Goal: Task Accomplishment & Management: Manage account settings

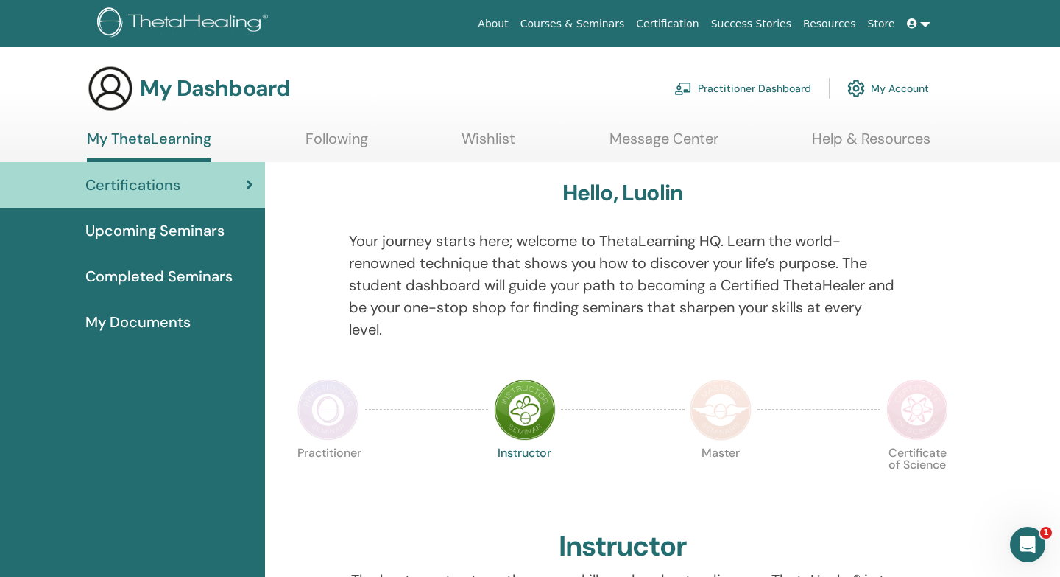
click at [906, 88] on link "My Account" at bounding box center [889, 88] width 82 height 32
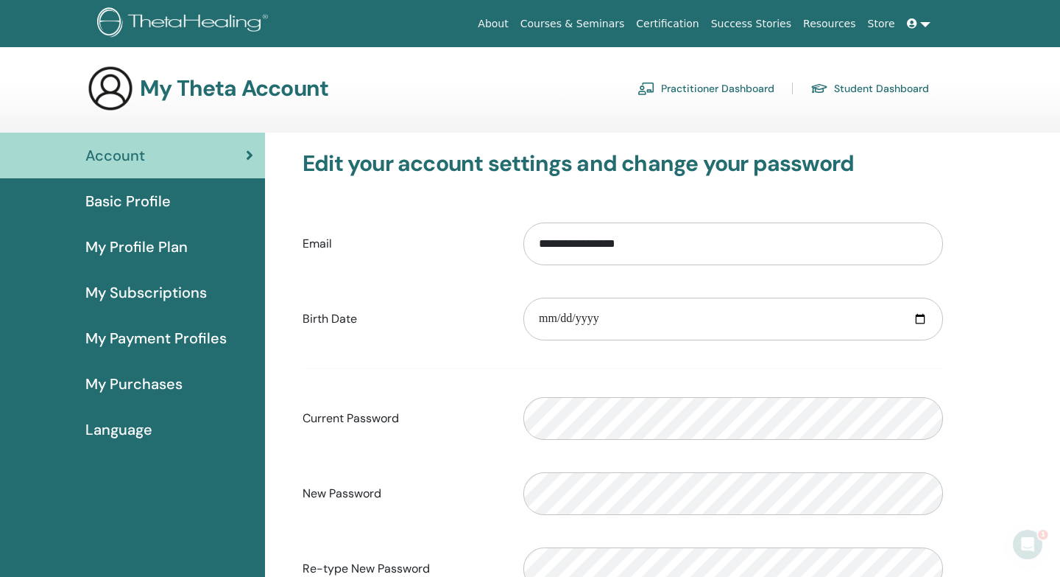
click at [186, 430] on div "Language" at bounding box center [133, 429] width 242 height 22
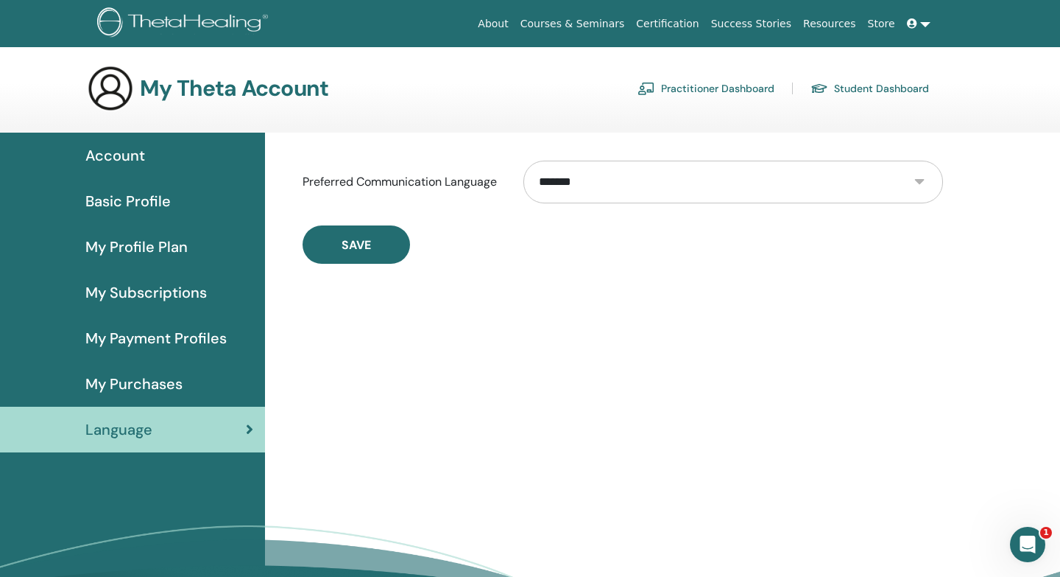
click at [614, 185] on select "**********" at bounding box center [734, 182] width 420 height 43
select select "***"
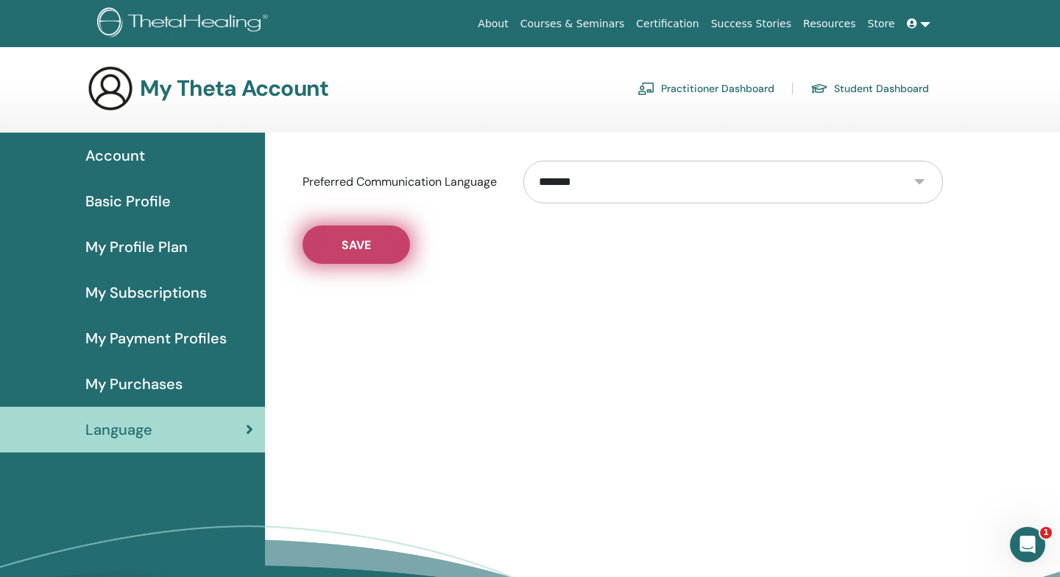
click at [348, 237] on span "Save" at bounding box center [356, 244] width 29 height 15
click at [350, 254] on button "Save" at bounding box center [357, 244] width 108 height 38
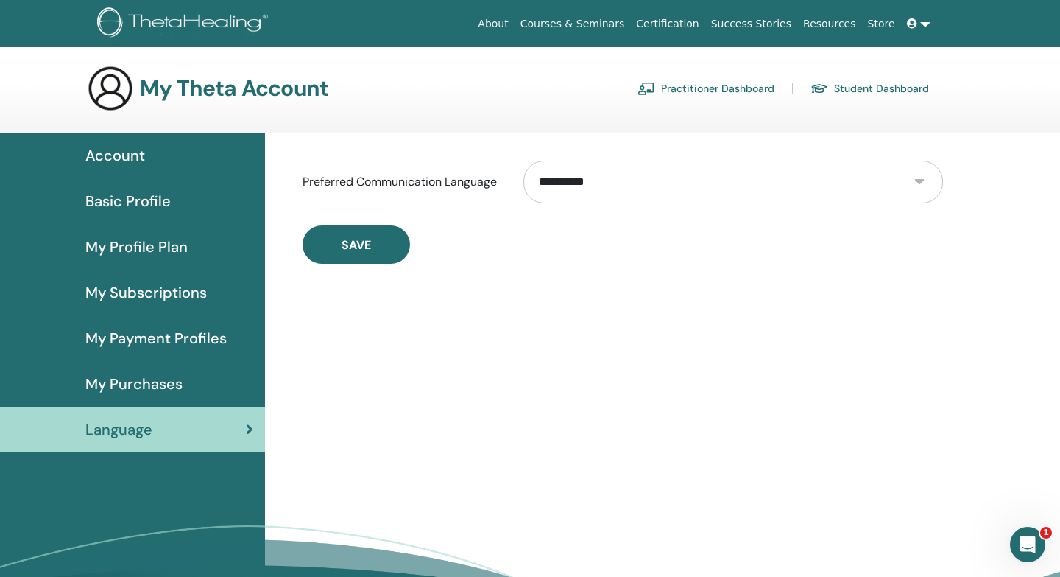
click at [189, 163] on div "Account" at bounding box center [133, 155] width 242 height 22
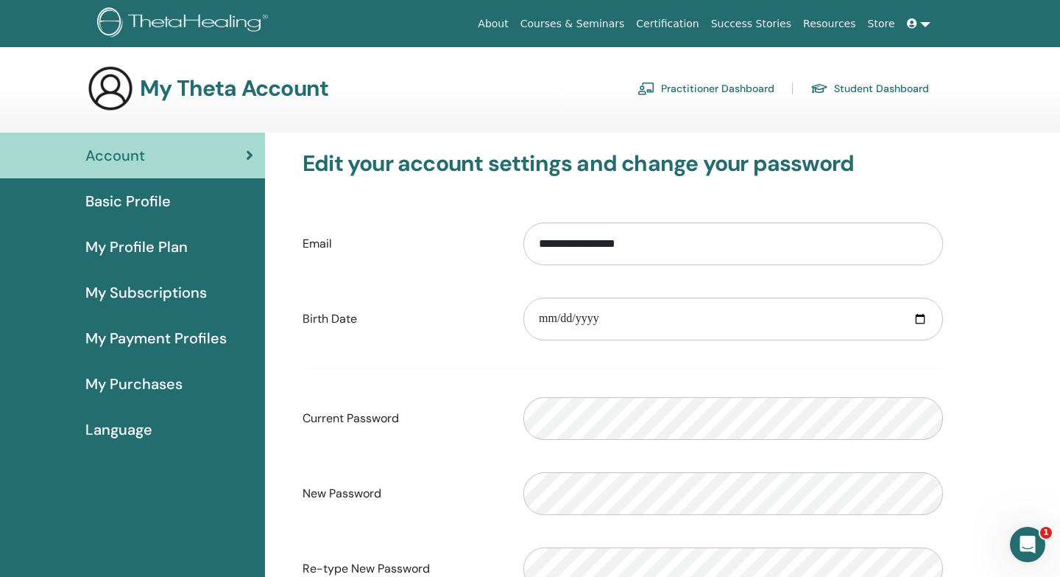
click at [151, 384] on span "My Purchases" at bounding box center [133, 384] width 97 height 22
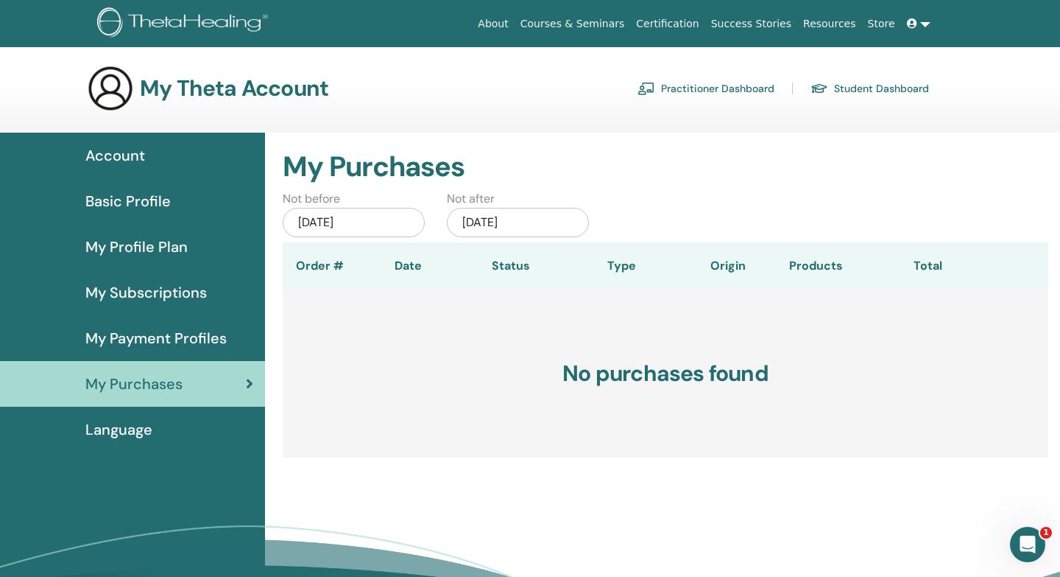
click at [145, 75] on h3 "My Theta Account" at bounding box center [234, 88] width 189 height 27
click at [188, 25] on img at bounding box center [185, 23] width 176 height 33
click at [917, 27] on icon at bounding box center [912, 23] width 10 height 10
